Goal: Complete application form

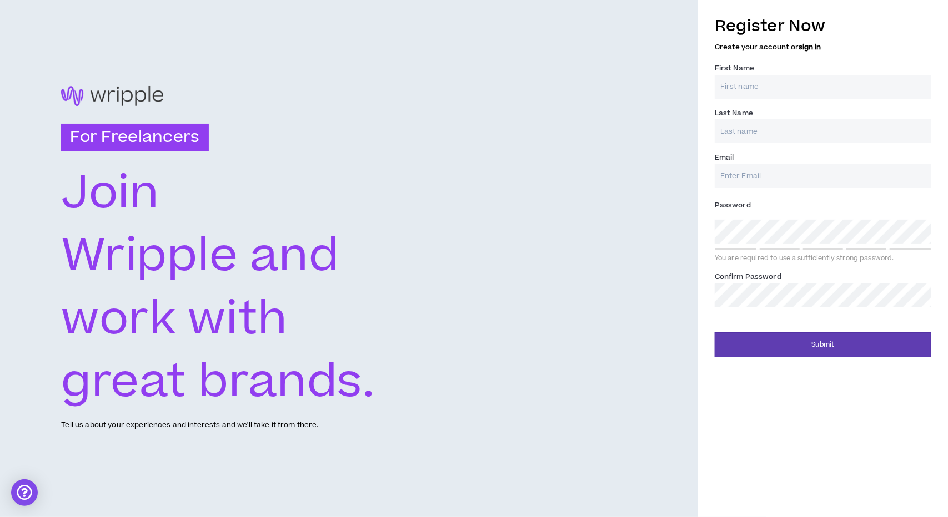
click at [757, 94] on input "First Name *" at bounding box center [822, 87] width 216 height 24
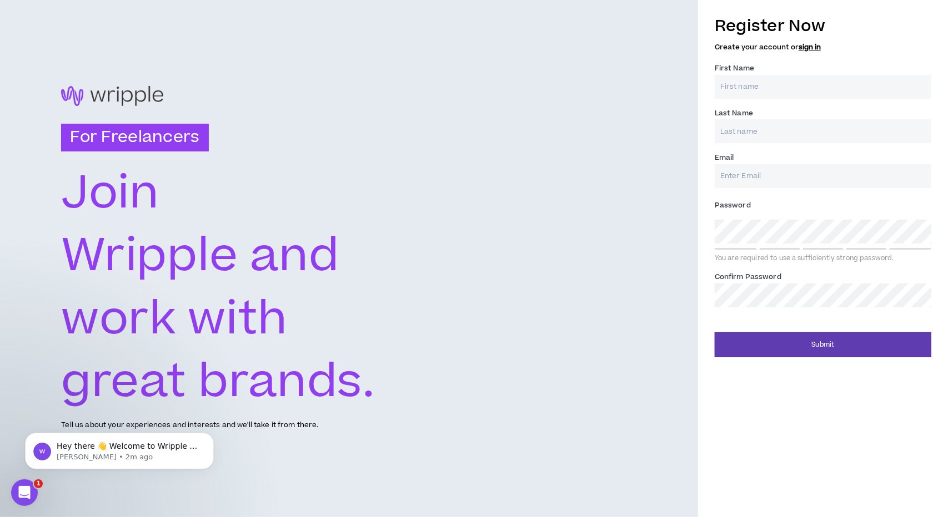
click at [749, 79] on input "First Name *" at bounding box center [822, 87] width 216 height 24
type input "[PERSON_NAME]"
click at [746, 130] on input "Last Name *" at bounding box center [822, 131] width 216 height 24
type input "[PERSON_NAME]"
click at [759, 174] on input "Email *" at bounding box center [822, 176] width 216 height 24
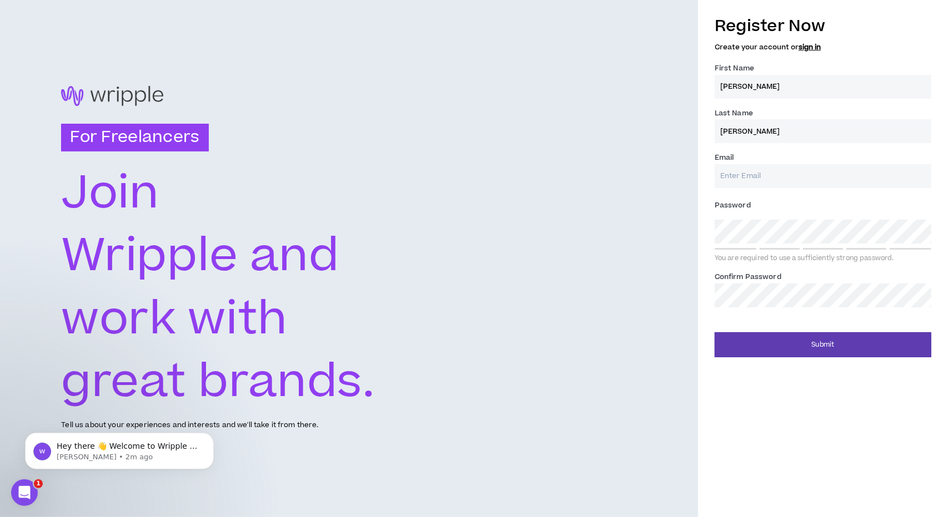
type input "[PERSON_NAME][EMAIL_ADDRESS][DOMAIN_NAME]"
click at [572, 221] on div "For Freelancers [PERSON_NAME] and work with great brands. Tell us about your ex…" at bounding box center [474, 258] width 948 height 517
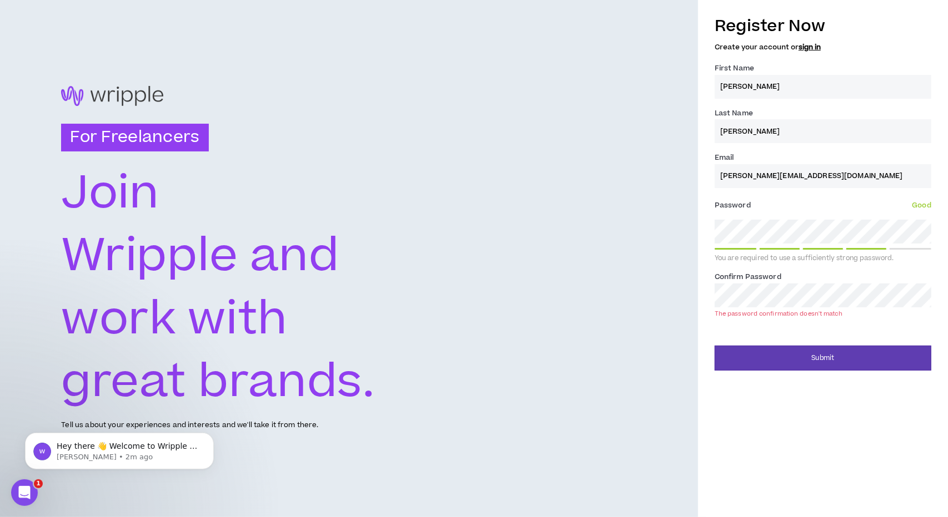
click at [706, 287] on div "Register Now Create your account or sign in First Name * [PERSON_NAME] Last Nam…" at bounding box center [823, 190] width 250 height 362
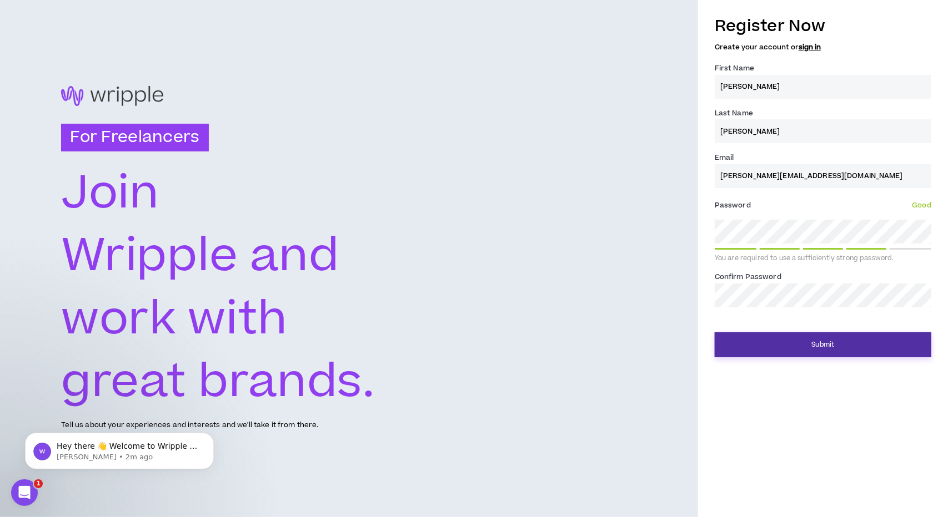
click at [741, 341] on button "Submit" at bounding box center [822, 345] width 216 height 25
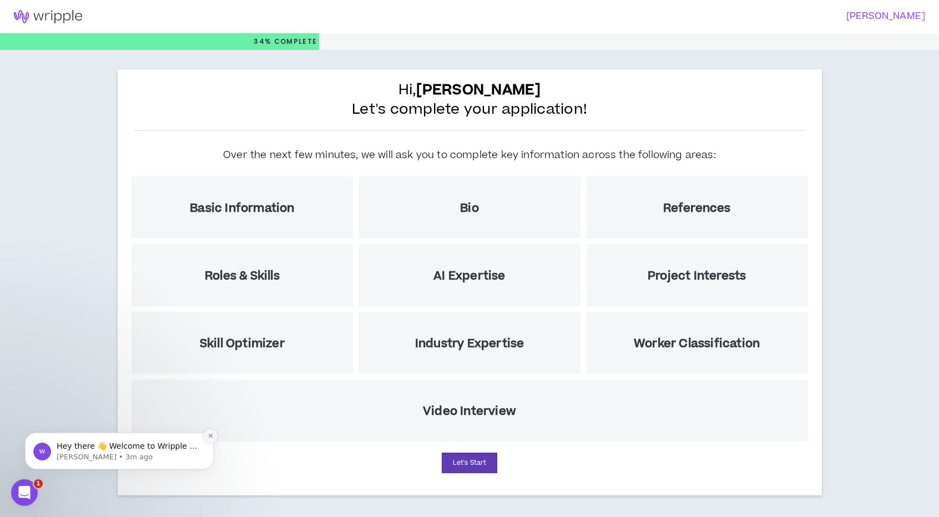
click at [211, 434] on icon "Dismiss notification" at bounding box center [211, 436] width 6 height 6
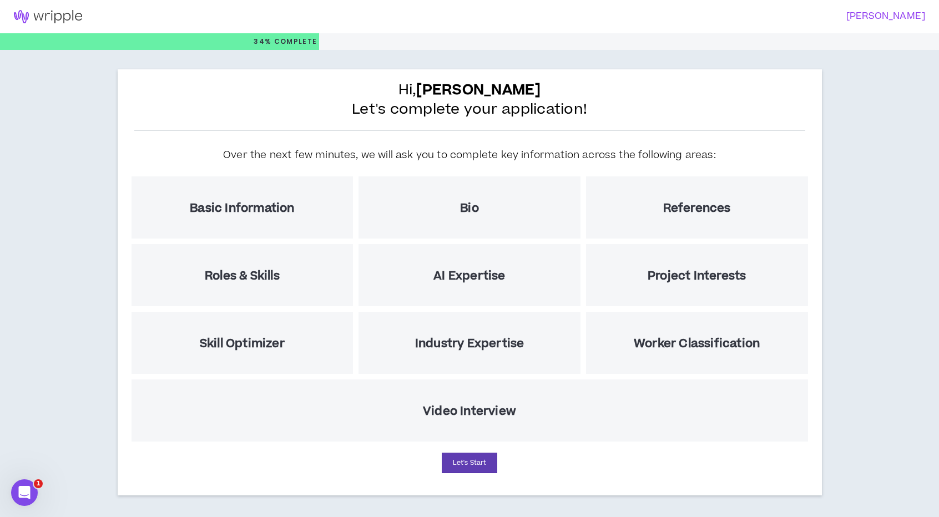
click at [455, 425] on div "Video Interview" at bounding box center [470, 411] width 677 height 62
click at [466, 459] on button "Let's Start" at bounding box center [470, 463] width 56 height 21
select select "US"
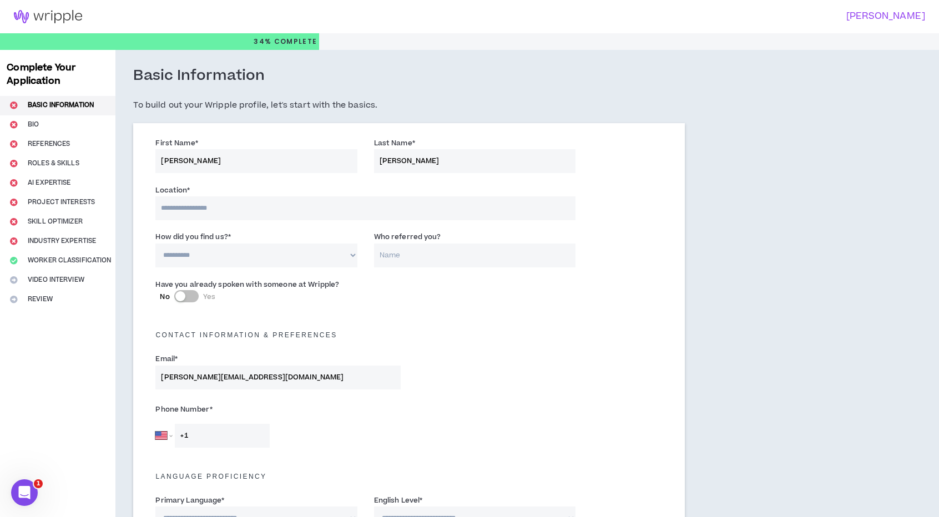
click at [242, 211] on input at bounding box center [365, 209] width 420 height 24
